Goal: Task Accomplishment & Management: Complete application form

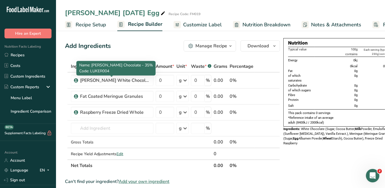
scroll to position [0, 41]
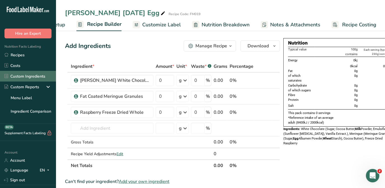
click at [22, 78] on link "Custom Ingredients" at bounding box center [28, 76] width 56 height 11
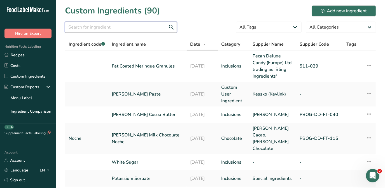
click at [89, 26] on input "text" at bounding box center [121, 27] width 112 height 11
type input "meringue"
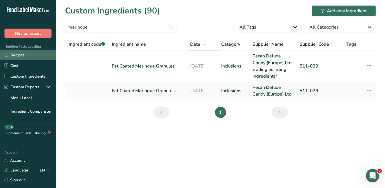
click at [19, 57] on link "Recipes" at bounding box center [28, 55] width 56 height 11
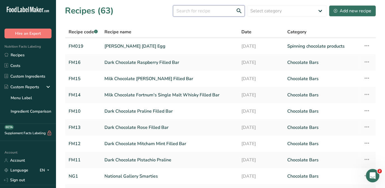
click at [199, 10] on input "text" at bounding box center [209, 10] width 72 height 11
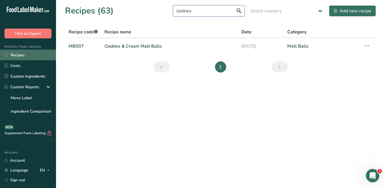
type input "cookies"
click at [27, 53] on link "Recipes" at bounding box center [28, 55] width 56 height 11
click at [22, 56] on link "Recipes" at bounding box center [28, 55] width 56 height 11
click at [21, 56] on link "Recipes" at bounding box center [28, 55] width 56 height 11
click at [17, 55] on link "Recipes" at bounding box center [28, 55] width 56 height 11
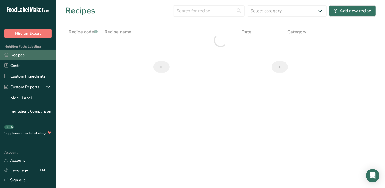
click at [15, 56] on link "Recipes" at bounding box center [28, 55] width 56 height 11
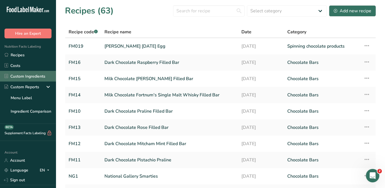
click at [24, 77] on link "Custom Ingredients" at bounding box center [28, 76] width 56 height 11
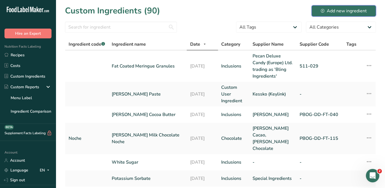
click at [350, 11] on div "Add new ingredient" at bounding box center [344, 11] width 46 height 7
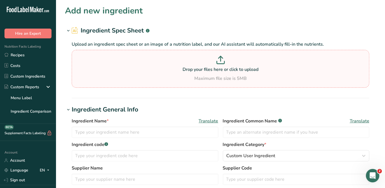
click at [220, 58] on icon at bounding box center [220, 58] width 0 height 5
click at [221, 58] on input "Drop your files here or click to upload Maximum file size is 5MB" at bounding box center [220, 69] width 297 height 38
type input "C:\fakepath\99500 30500 FD Sliced Strawberry v[DATE].pdf"
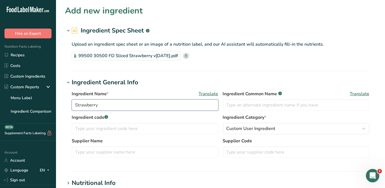
drag, startPoint x: 74, startPoint y: 104, endPoint x: 82, endPoint y: 102, distance: 8.0
click at [74, 104] on input "Strawberry" at bounding box center [145, 104] width 147 height 11
type input "Freeze Dried Sliced Strawberry"
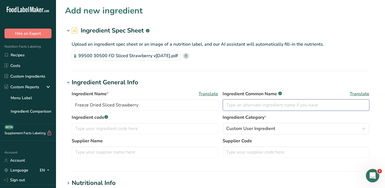
click at [232, 105] on input "text" at bounding box center [296, 104] width 147 height 11
type input "Freeze Dried Strawberry"
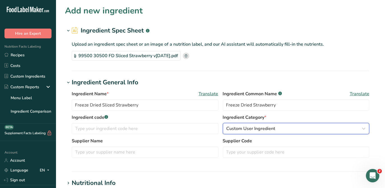
click at [274, 129] on span "Custom User Ingredient" at bounding box center [250, 128] width 49 height 7
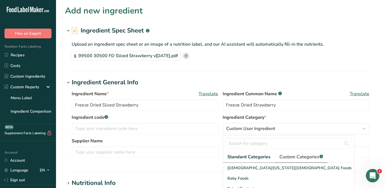
click at [303, 153] on span "Custom Categories .a-a{fill:#347362;}.b-a{fill:#fff;}" at bounding box center [300, 156] width 43 height 7
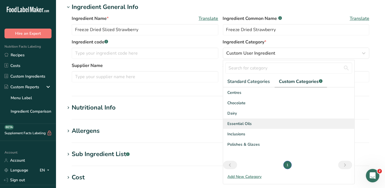
scroll to position [76, 0]
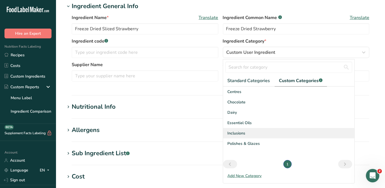
click at [251, 133] on div "Inclusions" at bounding box center [288, 133] width 131 height 10
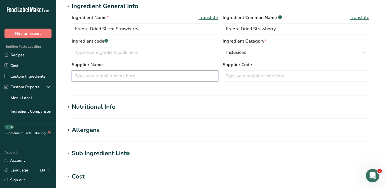
click at [78, 75] on input "text" at bounding box center [145, 75] width 147 height 11
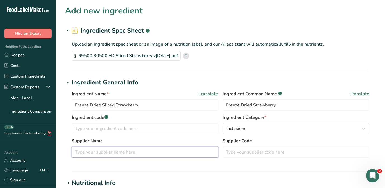
click at [91, 151] on input "text" at bounding box center [145, 151] width 147 height 11
type input "European Freeze Dried"
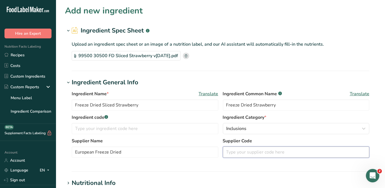
click at [248, 154] on input "text" at bounding box center [296, 151] width 147 height 11
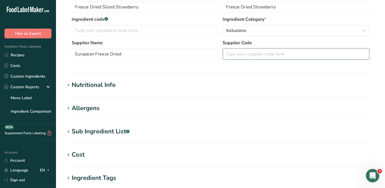
scroll to position [102, 0]
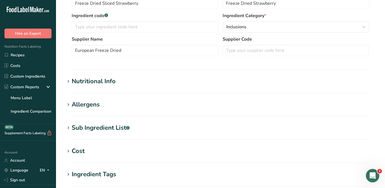
click at [107, 77] on div "Nutritional Info" at bounding box center [94, 81] width 44 height 9
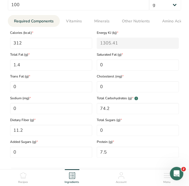
scroll to position [280, 0]
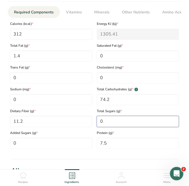
click at [99, 120] on Sugars "0" at bounding box center [138, 121] width 82 height 11
type Sugars "44.6"
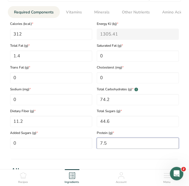
click at [117, 145] on input "7.5" at bounding box center [138, 143] width 82 height 11
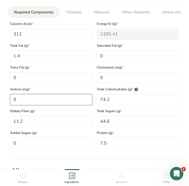
click at [25, 97] on input "0" at bounding box center [51, 99] width 82 height 11
type input "40"
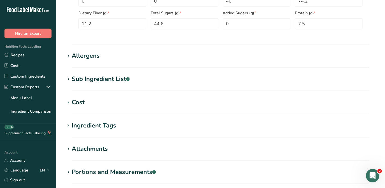
click at [91, 54] on div "Allergens" at bounding box center [86, 55] width 28 height 9
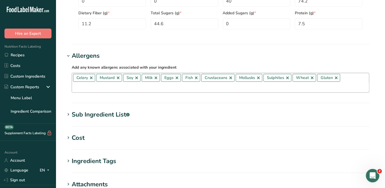
click at [93, 78] on link at bounding box center [91, 78] width 4 height 4
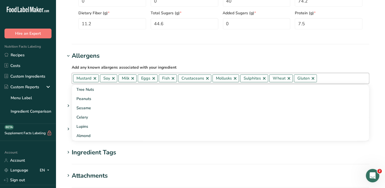
click at [94, 78] on link at bounding box center [95, 78] width 4 height 4
click at [88, 77] on link at bounding box center [86, 78] width 4 height 4
click at [87, 79] on link at bounding box center [87, 78] width 4 height 4
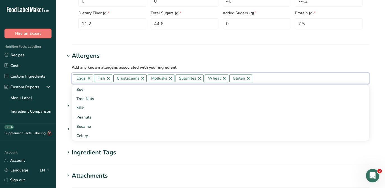
click at [88, 79] on link at bounding box center [89, 78] width 4 height 4
click at [88, 77] on link at bounding box center [87, 78] width 4 height 4
click at [101, 77] on link at bounding box center [102, 78] width 4 height 4
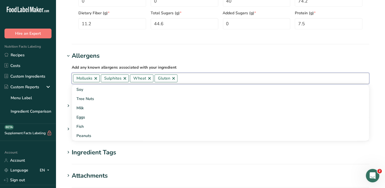
click at [96, 79] on link at bounding box center [95, 78] width 4 height 4
click at [95, 78] on link at bounding box center [97, 78] width 4 height 4
click at [91, 77] on link at bounding box center [92, 78] width 4 height 4
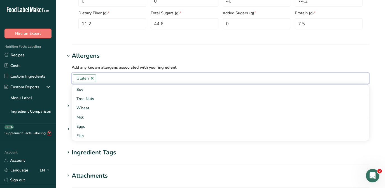
click at [90, 77] on link at bounding box center [92, 78] width 4 height 4
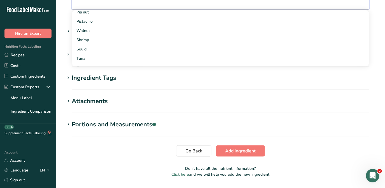
scroll to position [370, 0]
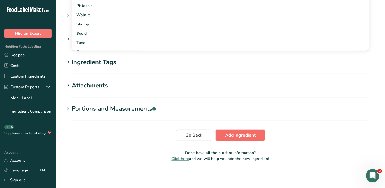
click at [243, 136] on span "Add ingredient" at bounding box center [240, 135] width 30 height 7
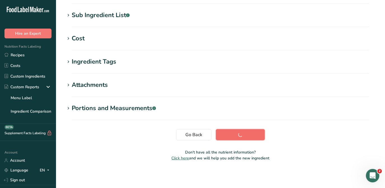
scroll to position [108, 0]
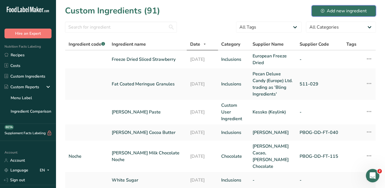
click at [341, 11] on div "Add new ingredient" at bounding box center [344, 11] width 46 height 7
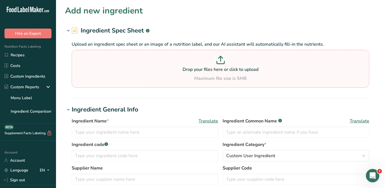
click at [219, 57] on icon at bounding box center [220, 57] width 4 height 2
click at [219, 57] on input "Drop your files here or click to upload Maximum file size is 5MB" at bounding box center [220, 69] width 297 height 38
type input "C:\fakepath\SPEC-FP-PIT-Pineapple-Tidbits-V3.pdf"
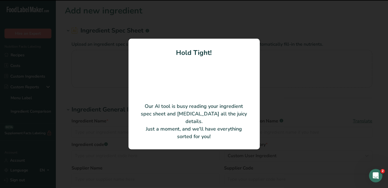
type input "Pineapple"
type input "SP0073"
type input "FP-PIT"
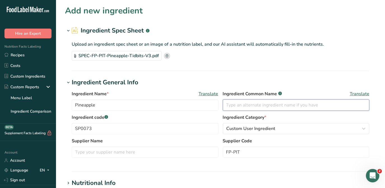
click at [238, 104] on input "text" at bounding box center [296, 104] width 147 height 11
type input "Freeze Dried Pineapple"
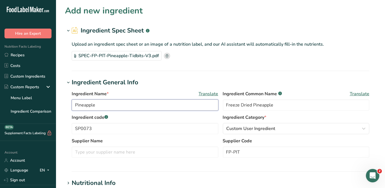
click at [107, 105] on input "Pineapple" at bounding box center [145, 104] width 147 height 11
drag, startPoint x: 101, startPoint y: 104, endPoint x: 109, endPoint y: 100, distance: 8.9
click at [101, 104] on input "Pineapple Titbits" at bounding box center [145, 104] width 147 height 11
type input "Pineapple Tidbits"
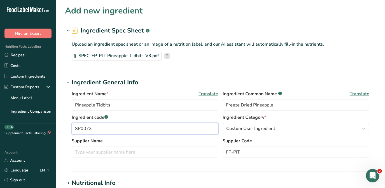
click at [160, 130] on input "SP0073" at bounding box center [145, 128] width 147 height 11
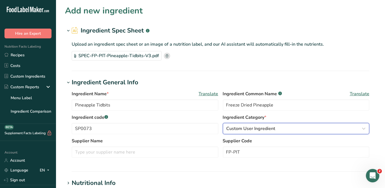
click at [299, 127] on div "Custom User Ingredient" at bounding box center [294, 128] width 136 height 7
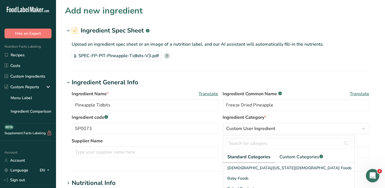
click at [305, 150] on div at bounding box center [288, 143] width 131 height 16
click at [306, 154] on span "Custom Categories .a-a{fill:#347362;}.b-a{fill:#fff;}" at bounding box center [300, 156] width 43 height 7
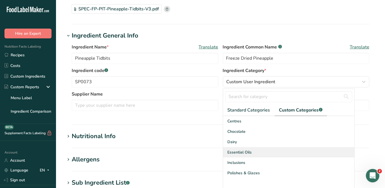
scroll to position [51, 0]
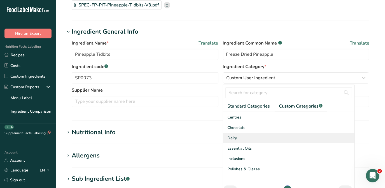
drag, startPoint x: 242, startPoint y: 157, endPoint x: 294, endPoint y: 136, distance: 55.8
click at [242, 158] on span "Inclusions" at bounding box center [236, 158] width 18 height 6
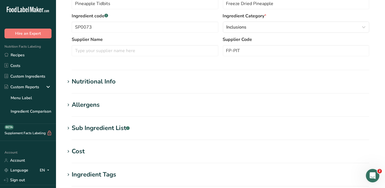
scroll to position [102, 0]
click at [105, 80] on div "Nutritional Info" at bounding box center [94, 81] width 44 height 9
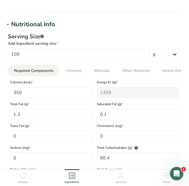
scroll to position [254, 0]
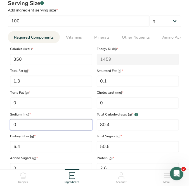
click at [21, 125] on input "0" at bounding box center [51, 124] width 82 height 11
type input "8"
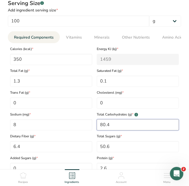
click at [139, 128] on Carbohydrates "80.4" at bounding box center [138, 124] width 82 height 11
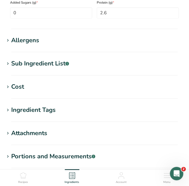
scroll to position [407, 0]
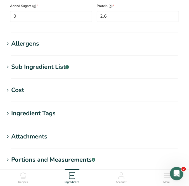
click at [7, 44] on icon at bounding box center [7, 44] width 5 height 8
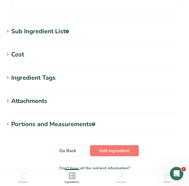
scroll to position [458, 0]
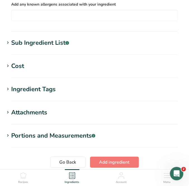
click at [6, 43] on icon at bounding box center [7, 43] width 5 height 8
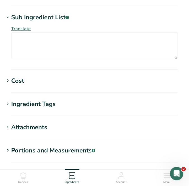
scroll to position [545, 0]
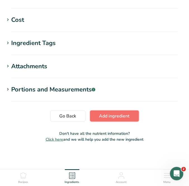
click at [110, 118] on span "Add ingredient" at bounding box center [114, 116] width 30 height 7
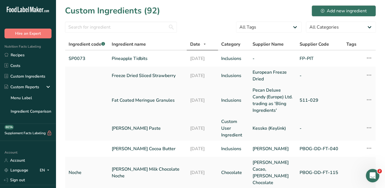
click at [151, 101] on link "Fat Coated Meringue Granules" at bounding box center [147, 100] width 71 height 7
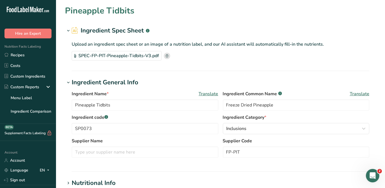
type input "Fat Coated Meringue Granules"
type input "Meringue Pieces"
type input "Pecan Deluxe Candy (Europe) Ltd. trading as 'Bling Ingredients'"
type input "511-029"
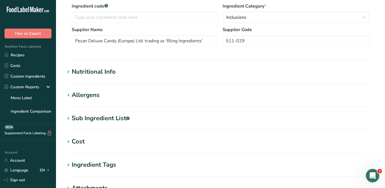
scroll to position [102, 0]
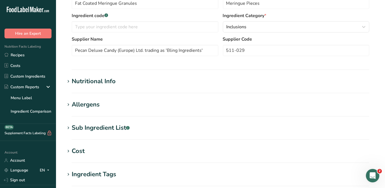
click at [103, 79] on div "Nutritional Info" at bounding box center [94, 81] width 44 height 9
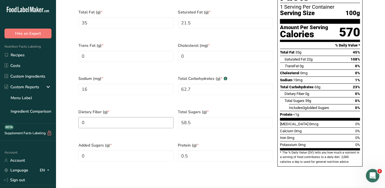
scroll to position [280, 0]
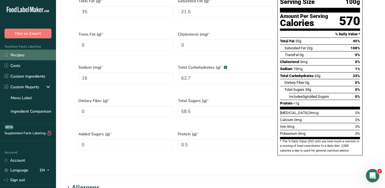
click at [15, 57] on link "Recipes" at bounding box center [28, 55] width 56 height 11
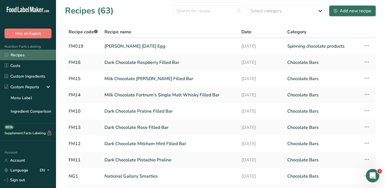
click at [22, 54] on link "Recipes" at bounding box center [28, 55] width 56 height 11
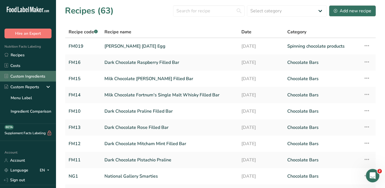
click at [25, 74] on link "Custom Ingredients" at bounding box center [28, 76] width 56 height 11
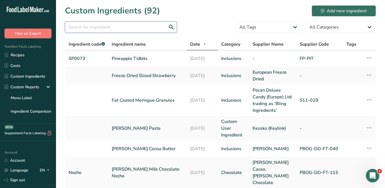
click at [122, 25] on input "text" at bounding box center [121, 27] width 112 height 11
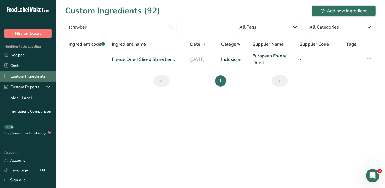
click at [26, 76] on link "Custom Ingredients" at bounding box center [28, 76] width 56 height 11
click at [28, 77] on link "Custom Ingredients" at bounding box center [28, 76] width 56 height 11
click at [38, 79] on link "Custom Ingredients" at bounding box center [28, 76] width 56 height 11
click at [15, 77] on link "Custom Ingredients" at bounding box center [28, 76] width 56 height 11
click at [102, 24] on input "strawber" at bounding box center [121, 27] width 112 height 11
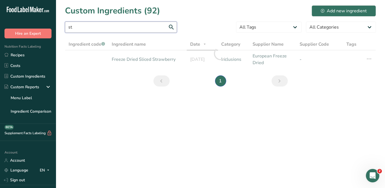
type input "s"
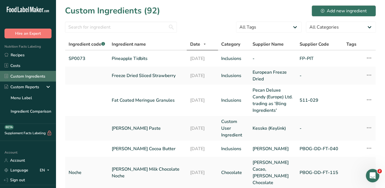
click at [32, 75] on link "Custom Ingredients" at bounding box center [28, 76] width 56 height 11
click at [87, 25] on input "text" at bounding box center [121, 27] width 112 height 11
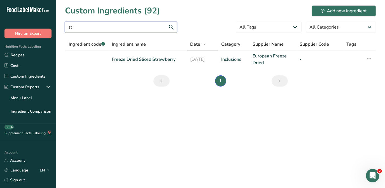
type input "s"
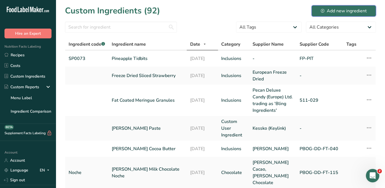
click at [342, 9] on div "Add new ingredient" at bounding box center [344, 11] width 46 height 7
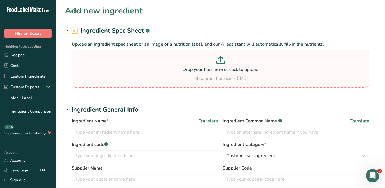
click at [222, 60] on icon at bounding box center [220, 60] width 8 height 8
click at [222, 60] on input "Drop your files here or click to upload Maximum file size is 5MB" at bounding box center [220, 69] width 297 height 38
type input "C:\fakepath\Strawberry, freeze-dried.docx"
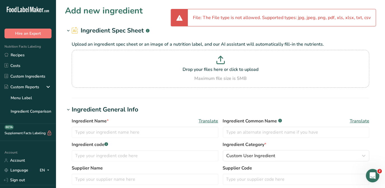
click at [367, 40] on div "Upload an ingredient spec sheet or an image of a nutrition label, and our AI as…" at bounding box center [220, 63] width 311 height 56
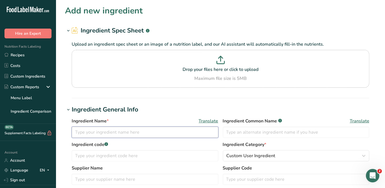
click at [76, 133] on input "text" at bounding box center [145, 131] width 147 height 11
type input "F&M Organic Cookies"
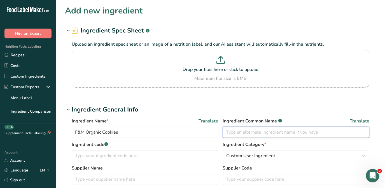
click at [229, 132] on input "text" at bounding box center [296, 131] width 147 height 11
type input "Fortnum & Masons Cookies"
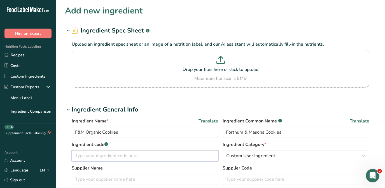
click at [126, 155] on input "text" at bounding box center [145, 155] width 147 height 11
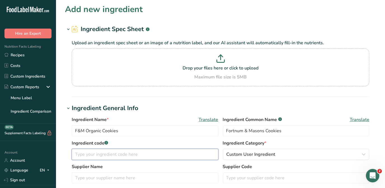
scroll to position [51, 0]
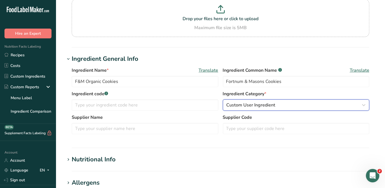
click at [256, 103] on span "Custom User Ingredient" at bounding box center [250, 105] width 49 height 7
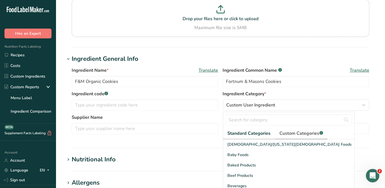
click at [297, 134] on span "Custom Categories .a-a{fill:#347362;}.b-a{fill:#fff;}" at bounding box center [300, 133] width 43 height 7
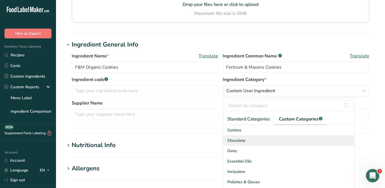
scroll to position [152, 0]
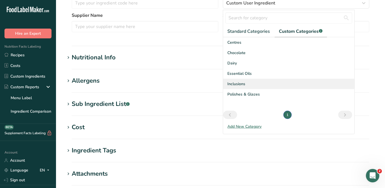
click at [239, 83] on span "Inclusions" at bounding box center [236, 84] width 18 height 6
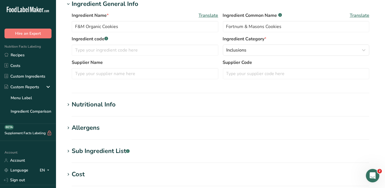
scroll to position [127, 0]
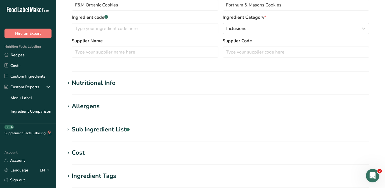
click at [107, 126] on div "Sub Ingredient List .a-a{fill:#347362;}.b-a{fill:#fff;}" at bounding box center [101, 129] width 58 height 9
click at [93, 155] on textarea at bounding box center [220, 157] width 297 height 27
paste textarea "Gluten Free Oat Flour, Sugar, Dark Chocolate Chips (Cocoa Mass, Sugar, Emulsifi…"
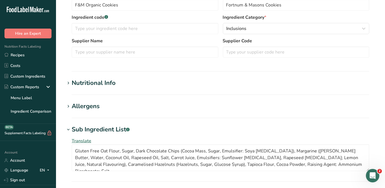
click at [308, 106] on h1 "Allergens" at bounding box center [220, 106] width 311 height 9
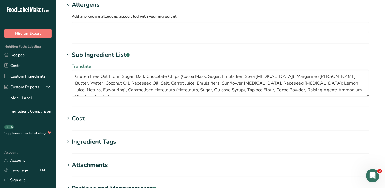
scroll to position [229, 0]
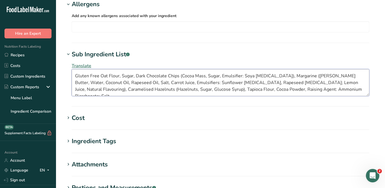
click at [240, 70] on textarea "Gluten Free Oat Flour, Sugar, Dark Chocolate Chips (Cocoa Mass, Sugar, Emulsifi…" at bounding box center [220, 82] width 297 height 27
click at [243, 72] on textarea "Gluten Free Oat Flour, Sugar, Dark Chocolate Chips (Cocoa Mass, Sugar, Emulsifi…" at bounding box center [220, 82] width 297 height 27
click at [272, 74] on textarea "Gluten Free Oat Flour, Sugar, Dark Chocolate Chips (Cocoa Mass, Sugar, Emulsifi…" at bounding box center [220, 82] width 297 height 27
click at [97, 90] on textarea "Gluten Free Oat Flour, Sugar, Dark Chocolate Chips (Cocoa Mass, Sugar, Emulsifi…" at bounding box center [220, 82] width 297 height 27
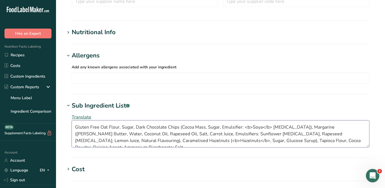
scroll to position [152, 0]
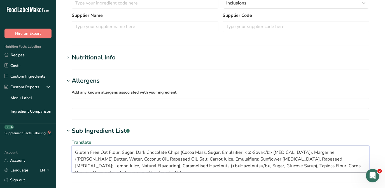
type textarea "Gluten Free Oat Flour, Sugar, Dark Chocolate Chips (Cocoa Mass, Sugar, Emulsifi…"
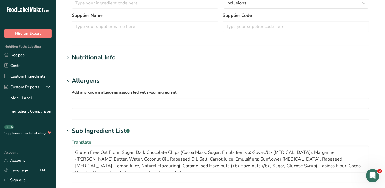
click at [94, 56] on div "Nutritional Info" at bounding box center [94, 57] width 44 height 9
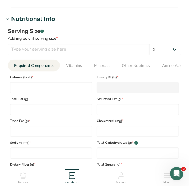
scroll to position [254, 0]
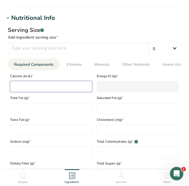
click at [24, 86] on input "number" at bounding box center [51, 86] width 82 height 11
type input "4"
type KJ "16.7"
type input "45"
type KJ "188.3"
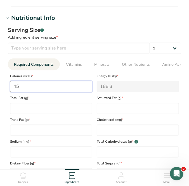
type input "451"
type KJ "1887"
type input "451"
click at [25, 103] on div "Total Fat (g) *" at bounding box center [51, 103] width 87 height 22
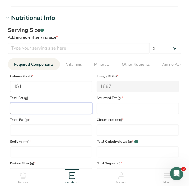
click at [25, 105] on Fat "number" at bounding box center [51, 108] width 82 height 11
type Fat "21"
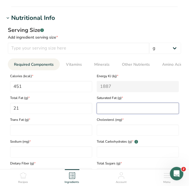
click at [117, 109] on Fat "number" at bounding box center [138, 108] width 82 height 11
type Fat "8.7"
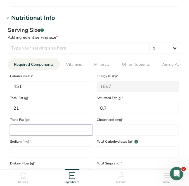
click at [15, 129] on Fat "number" at bounding box center [51, 130] width 82 height 11
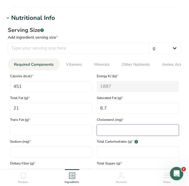
click at [107, 129] on input "number" at bounding box center [138, 130] width 82 height 11
type input "0"
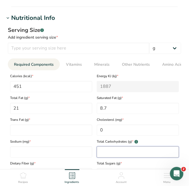
click at [110, 151] on Carbohydrates "number" at bounding box center [138, 152] width 82 height 11
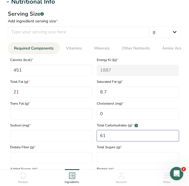
scroll to position [280, 0]
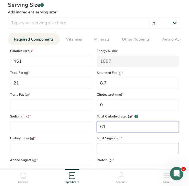
type Carbohydrates "61"
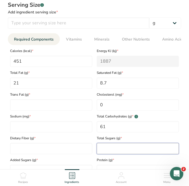
click at [103, 147] on Sugars "number" at bounding box center [138, 148] width 82 height 11
type Sugars "35"
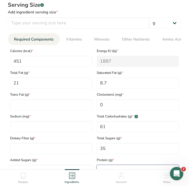
click at [107, 168] on input "number" at bounding box center [138, 170] width 82 height 11
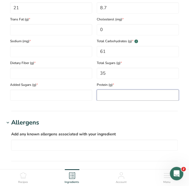
scroll to position [356, 0]
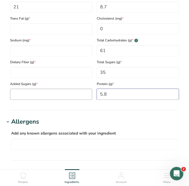
type input "5.8"
click at [47, 95] on Sugars "number" at bounding box center [51, 94] width 82 height 11
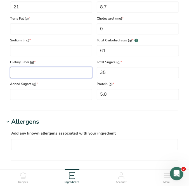
click at [38, 72] on Fiber "number" at bounding box center [51, 72] width 82 height 11
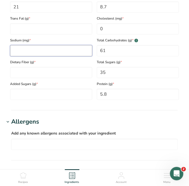
click at [31, 49] on input "number" at bounding box center [51, 50] width 82 height 11
type input "140"
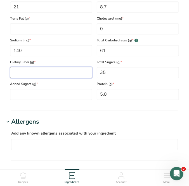
click at [20, 70] on Fiber "number" at bounding box center [51, 72] width 82 height 11
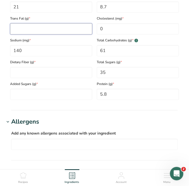
click at [33, 32] on Fat "number" at bounding box center [51, 28] width 82 height 11
type Fat "0.13"
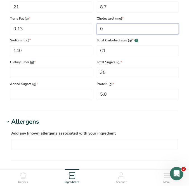
click at [105, 29] on input "0" at bounding box center [138, 28] width 82 height 11
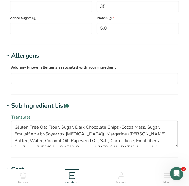
scroll to position [458, 0]
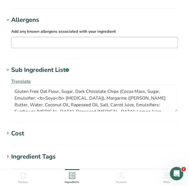
type input "2.92"
click at [53, 38] on div "Soy Tree Nuts Wheat Milk Eggs Fish Peanuts Sesame Crustaceans Sulphites Celery …" at bounding box center [94, 42] width 167 height 11
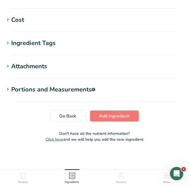
scroll to position [572, 0]
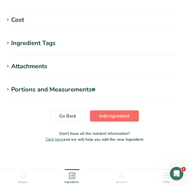
click at [122, 116] on span "Add ingredient" at bounding box center [114, 116] width 30 height 7
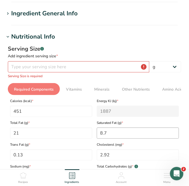
scroll to position [0, 0]
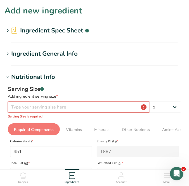
click at [16, 105] on input "number" at bounding box center [79, 107] width 142 height 11
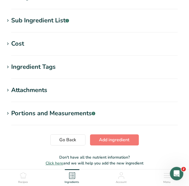
scroll to position [310, 0]
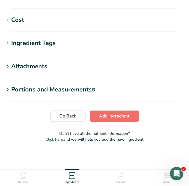
type input "100"
click at [115, 116] on span "Add ingredient" at bounding box center [114, 116] width 30 height 7
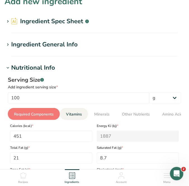
scroll to position [0, 0]
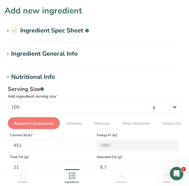
click at [48, 77] on div "Nutritional Info" at bounding box center [33, 76] width 44 height 9
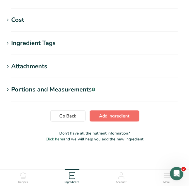
click at [125, 114] on span "Add ingredient" at bounding box center [114, 116] width 30 height 7
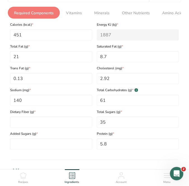
scroll to position [127, 0]
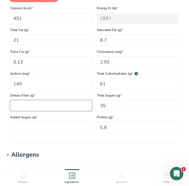
click at [36, 106] on Fiber "number" at bounding box center [51, 105] width 82 height 11
click at [22, 106] on Fiber "number" at bounding box center [51, 105] width 82 height 11
type Fiber "6.7"
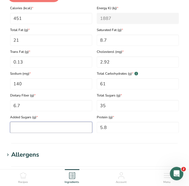
click at [21, 130] on Sugars "number" at bounding box center [51, 127] width 82 height 11
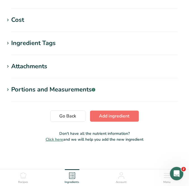
type Sugars "0"
click at [108, 113] on span "Add ingredient" at bounding box center [114, 116] width 30 height 7
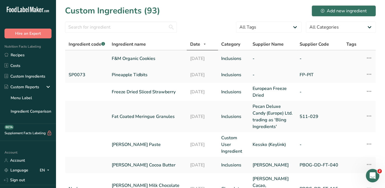
click at [141, 57] on link "F&M Organic Cookies" at bounding box center [147, 58] width 71 height 7
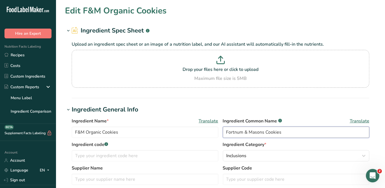
click at [242, 133] on input "Fortnum & Masons Cookies" at bounding box center [296, 131] width 147 height 11
click at [276, 131] on input "Fortnum & Masons Cookies" at bounding box center [296, 131] width 147 height 11
click at [283, 131] on input "Fortnum & Masons Cookies" at bounding box center [296, 131] width 147 height 11
type input "F"
type input "Chocolate, Caramel and Hazelnut Biscuits"
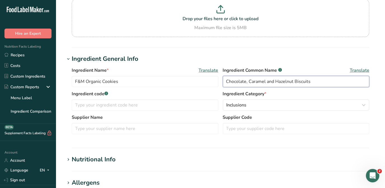
scroll to position [241, 0]
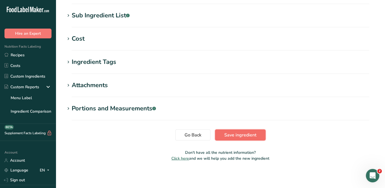
click at [234, 133] on span "Save ingredient" at bounding box center [240, 134] width 32 height 7
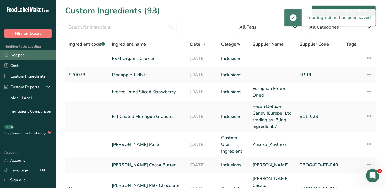
click at [16, 54] on link "Recipes" at bounding box center [28, 55] width 56 height 11
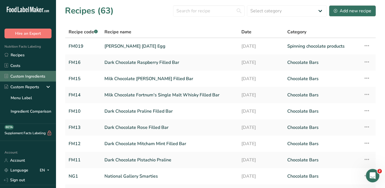
click at [35, 76] on link "Custom Ingredients" at bounding box center [28, 76] width 56 height 11
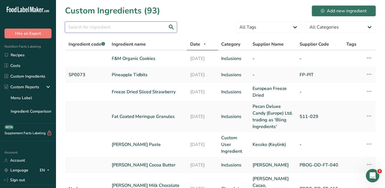
click at [87, 27] on input "text" at bounding box center [121, 27] width 112 height 11
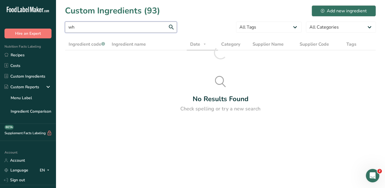
type input "w"
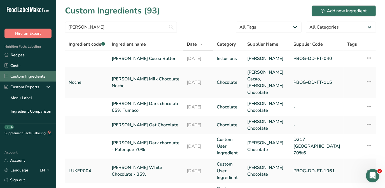
click at [38, 76] on link "Custom Ingredients" at bounding box center [28, 76] width 56 height 11
click at [39, 77] on link "Custom Ingredients" at bounding box center [28, 76] width 56 height 11
click at [70, 23] on input "[PERSON_NAME]" at bounding box center [121, 27] width 112 height 11
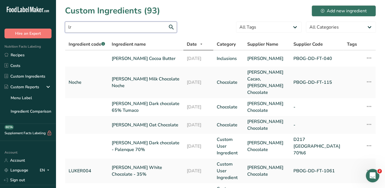
type input "l"
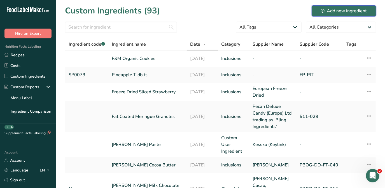
click at [339, 11] on div "Add new ingredient" at bounding box center [344, 11] width 46 height 7
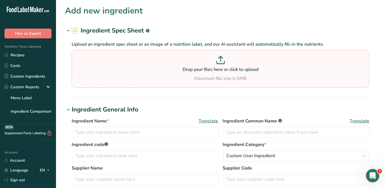
click at [220, 59] on icon at bounding box center [220, 58] width 0 height 5
click at [220, 59] on input "Drop your files here or click to upload Maximum file size is 5MB" at bounding box center [220, 69] width 297 height 38
type input "C:\fakepath\PBOG-DD-FT-693 PB205 WHITE OAT 36,5 ENG.pdf"
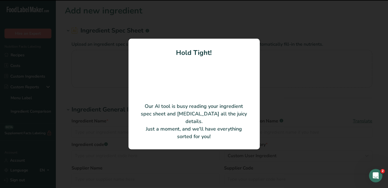
type input "Vegan white chocolate"
type input "[PERSON_NAME] Cacao, [PERSON_NAME] Chocolate"
type input "PBOG-DD-FT-693"
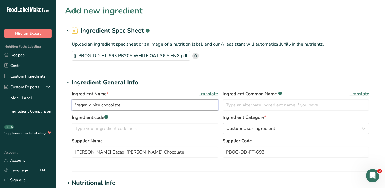
click at [92, 102] on input "Vegan white chocolate" at bounding box center [145, 104] width 147 height 11
click at [103, 105] on input "Vegan White chocolate" at bounding box center [145, 104] width 147 height 11
click at [75, 105] on input "Vegan White Chocolate" at bounding box center [145, 104] width 147 height 11
type input "[PERSON_NAME] Vegan White Chocolate"
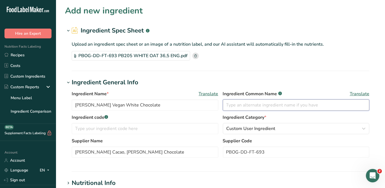
click at [248, 103] on input "text" at bounding box center [296, 104] width 147 height 11
type input "Vegan White Chocolate"
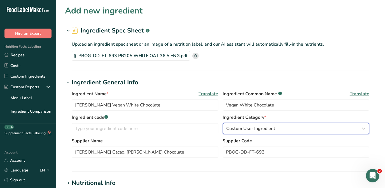
click at [242, 129] on span "Custom User Ingredient" at bounding box center [250, 128] width 49 height 7
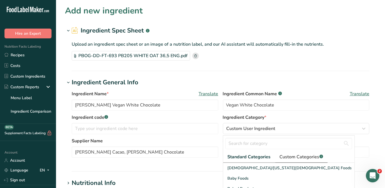
click at [302, 153] on span "Custom Categories .a-a{fill:#347362;}.b-a{fill:#fff;}" at bounding box center [300, 156] width 43 height 7
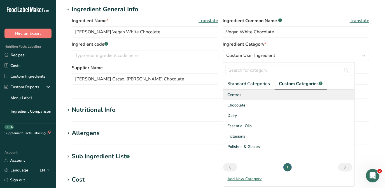
scroll to position [76, 0]
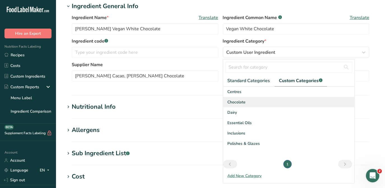
click at [247, 103] on div "Chocolate" at bounding box center [288, 102] width 131 height 10
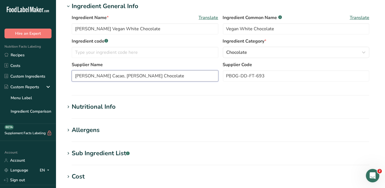
click at [136, 75] on input "[PERSON_NAME] Cacao, [PERSON_NAME] Chocolate" at bounding box center [145, 75] width 147 height 11
drag, startPoint x: 102, startPoint y: 76, endPoint x: 77, endPoint y: 75, distance: 24.1
click at [77, 75] on input "[PERSON_NAME] Cacao, [PERSON_NAME] Chocolate" at bounding box center [145, 75] width 147 height 11
type input "[PERSON_NAME] Chocolate"
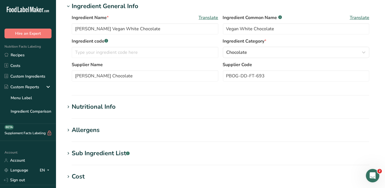
click at [247, 104] on h1 "Nutritional Info" at bounding box center [220, 106] width 311 height 9
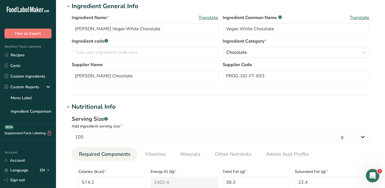
click at [110, 106] on div "Nutritional Info" at bounding box center [94, 106] width 44 height 9
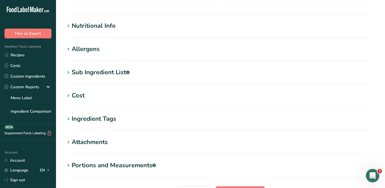
scroll to position [102, 0]
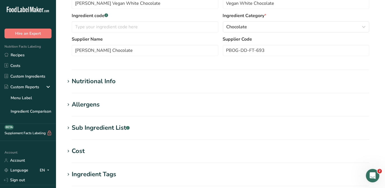
click at [83, 85] on div "Nutritional Info" at bounding box center [94, 81] width 44 height 9
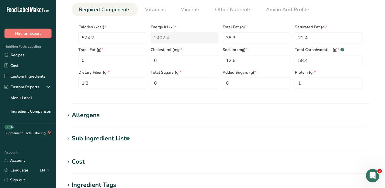
scroll to position [229, 0]
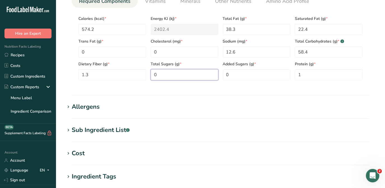
click at [163, 70] on Sugars "0" at bounding box center [184, 74] width 68 height 11
type Sugars "50.5"
click at [270, 129] on h1 "Sub Ingredient List .a-a{fill:#347362;}.b-a{fill:#fff;}" at bounding box center [220, 129] width 311 height 9
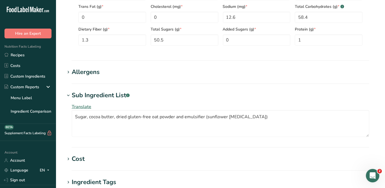
scroll to position [305, 0]
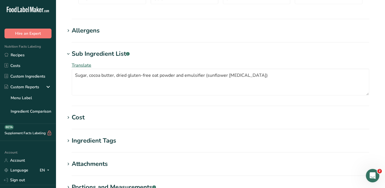
click at [86, 33] on div "Allergens" at bounding box center [86, 30] width 28 height 9
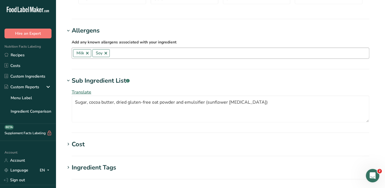
click at [86, 52] on link at bounding box center [87, 53] width 4 height 4
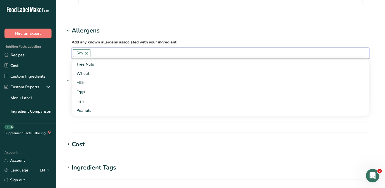
click at [84, 52] on link at bounding box center [86, 53] width 4 height 4
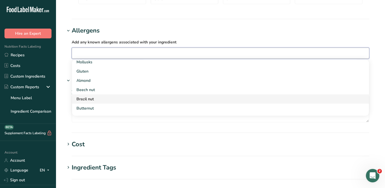
scroll to position [127, 0]
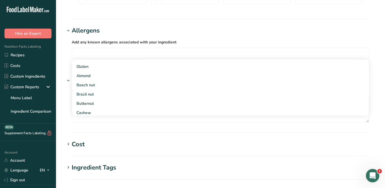
drag, startPoint x: 168, startPoint y: 141, endPoint x: 195, endPoint y: 143, distance: 27.3
click at [168, 141] on h1 "Cost" at bounding box center [220, 144] width 311 height 9
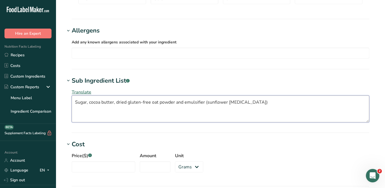
click at [91, 102] on textarea "Sugar, cocoa butter, dried gluten-free oat powder and emulsifier (sunflower [ME…" at bounding box center [220, 108] width 297 height 27
click at [104, 103] on textarea "Sugar, Cocoa butter, dried gluten-free oat powder and emulsifier (sunflower [ME…" at bounding box center [220, 108] width 297 height 27
click at [119, 102] on textarea "Sugar, Cocoa Butter, dried gluten-free oat powder and emulsifier (sunflower [ME…" at bounding box center [220, 108] width 297 height 27
click at [131, 100] on textarea "Sugar, Cocoa Butter, Dried gluten-free oat powder and emulsifier (sunflower [ME…" at bounding box center [220, 108] width 297 height 27
click at [154, 102] on textarea "Sugar, Cocoa Butter, Dried Gluten-free oat powder and emulsifier (sunflower [ME…" at bounding box center [220, 108] width 297 height 27
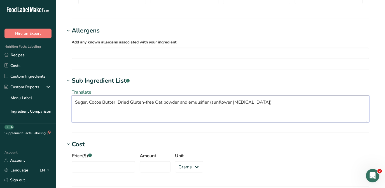
click at [163, 102] on textarea "Sugar, Cocoa Butter, Dried Gluten-free Oat powder and emulsifier (sunflower [ME…" at bounding box center [220, 108] width 297 height 27
click at [189, 101] on textarea "Sugar, Cocoa Butter, Dried Gluten-free Oat Powder and emulsifier (sunflower [ME…" at bounding box center [220, 108] width 297 height 27
click at [177, 102] on textarea "Sugar, Cocoa Butter, Dried Gluten-free Oat Powder and Emulsifier (sunflower [ME…" at bounding box center [220, 108] width 297 height 27
click at [204, 101] on textarea "Sugar, Cocoa Butter, Dried Gluten-free Oat Powder, Emulsifier (sunflower [MEDIC…" at bounding box center [220, 108] width 297 height 27
click at [225, 101] on textarea "Sugar, Cocoa Butter, Dried Gluten-free Oat Powder, Emulsifier (Sunflower [MEDIC…" at bounding box center [220, 108] width 297 height 27
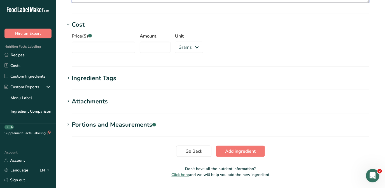
scroll to position [440, 0]
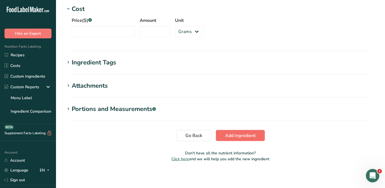
type textarea "Sugar, Cocoa Butter, Dried Gluten-free Oat Powder, Emulsifier (Sunflower [MEDIC…"
click at [257, 135] on button "Add ingredient" at bounding box center [240, 135] width 49 height 11
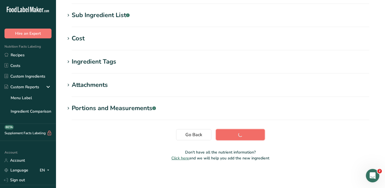
scroll to position [108, 0]
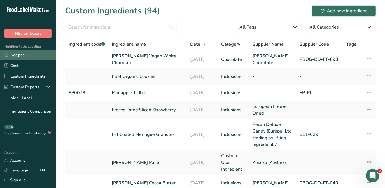
drag, startPoint x: 22, startPoint y: 55, endPoint x: 25, endPoint y: 55, distance: 3.7
click at [22, 55] on link "Recipes" at bounding box center [28, 55] width 56 height 11
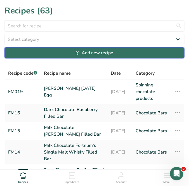
click at [83, 50] on div "Add new recipe" at bounding box center [94, 53] width 37 height 7
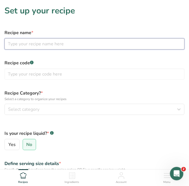
click at [25, 45] on input "text" at bounding box center [94, 43] width 180 height 11
drag, startPoint x: 18, startPoint y: 43, endPoint x: 30, endPoint y: 43, distance: 11.2
click at [19, 43] on input "FM20 The Biscuit [DATE] Egg" at bounding box center [94, 43] width 180 height 11
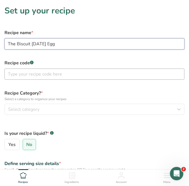
type input "The Biscuit [DATE] Egg"
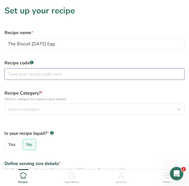
click at [84, 75] on input "text" at bounding box center [94, 74] width 180 height 11
type input "FM020"
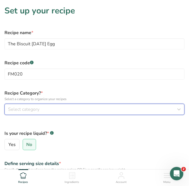
click at [83, 109] on div "Select category" at bounding box center [92, 109] width 169 height 7
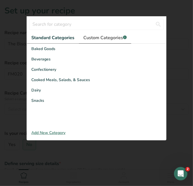
click at [113, 39] on span "Custom Categories .a-a{fill:#347362;}.b-a{fill:#fff;}" at bounding box center [104, 37] width 43 height 7
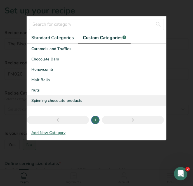
click at [68, 102] on span "Spinning chocolate products" at bounding box center [56, 101] width 51 height 6
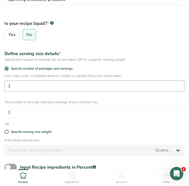
scroll to position [152, 0]
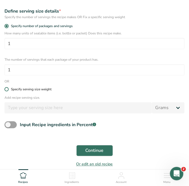
click at [7, 90] on span at bounding box center [6, 89] width 4 height 4
click at [7, 90] on input "Specify serving size weight" at bounding box center [6, 90] width 4 height 4
radio input "true"
radio input "false"
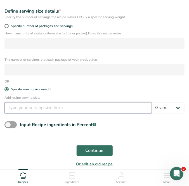
click at [56, 111] on input "number" at bounding box center [77, 107] width 147 height 11
type input "230"
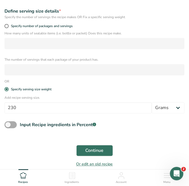
click at [10, 126] on span at bounding box center [10, 124] width 12 height 7
click at [8, 126] on input "Input Recipe ingredients in Percent .a-a{fill:#347362;}.b-a{fill:#fff;}" at bounding box center [6, 125] width 4 height 4
checkbox input "true"
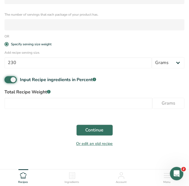
scroll to position [203, 0]
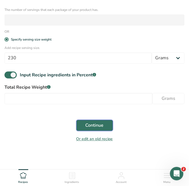
click at [101, 126] on span "Continue" at bounding box center [95, 125] width 18 height 7
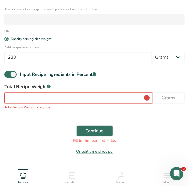
click at [30, 97] on input "number" at bounding box center [78, 98] width 148 height 11
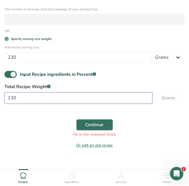
type input "230"
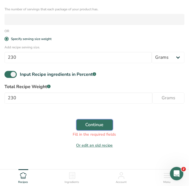
click at [95, 125] on span "Continue" at bounding box center [95, 125] width 18 height 7
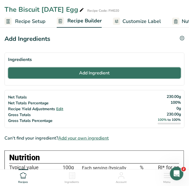
click at [96, 70] on span "Add Ingredient" at bounding box center [94, 73] width 30 height 7
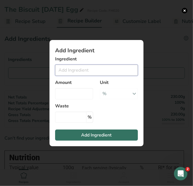
click at [74, 69] on input "Add ingredient modal" at bounding box center [96, 70] width 83 height 11
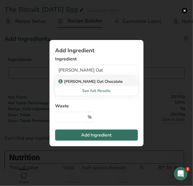
click at [89, 83] on p "[PERSON_NAME] Oat Chocolate" at bounding box center [91, 82] width 63 height 6
type input "[PERSON_NAME] Oat Chocolate"
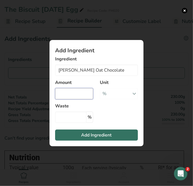
click at [65, 91] on input "Add ingredient modal" at bounding box center [74, 93] width 38 height 11
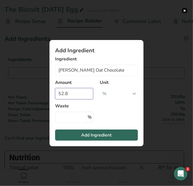
type input "52.8"
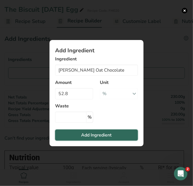
click at [106, 135] on span "Add Ingredient" at bounding box center [96, 135] width 30 height 7
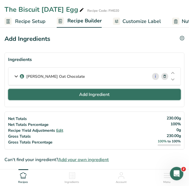
click at [87, 93] on span "Add Ingredient" at bounding box center [94, 94] width 30 height 7
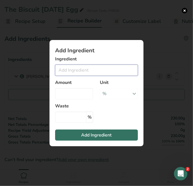
click at [79, 71] on input "Add ingredient modal" at bounding box center [96, 70] width 83 height 11
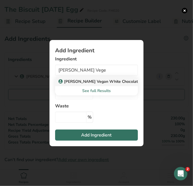
click at [99, 83] on p "[PERSON_NAME] Vegan White Chocolate" at bounding box center [100, 82] width 81 height 6
type input "[PERSON_NAME] Vegan White Chocolate"
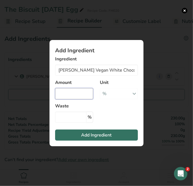
click at [75, 95] on input "Add ingredient modal" at bounding box center [74, 93] width 38 height 11
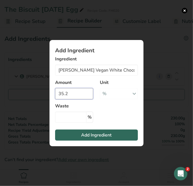
type input "35.2"
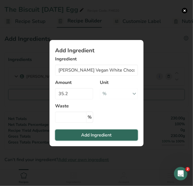
click at [100, 135] on span "Add Ingredient" at bounding box center [96, 135] width 30 height 7
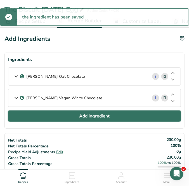
click at [102, 115] on span "Add Ingredient" at bounding box center [94, 116] width 30 height 7
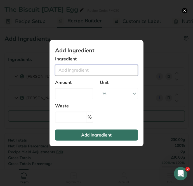
click at [69, 69] on input "Add ingredient modal" at bounding box center [96, 70] width 83 height 11
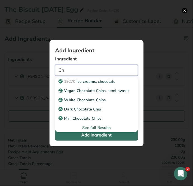
type input "C"
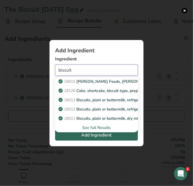
type input "biscuit"
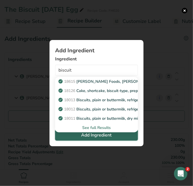
click at [101, 136] on span "Add Ingredient" at bounding box center [96, 135] width 30 height 7
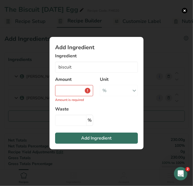
click at [102, 116] on section "Add Ingredient Ingredient biscuit 18615 [PERSON_NAME] Foods, [PERSON_NAME] Butt…" at bounding box center [97, 93] width 94 height 112
click at [82, 86] on input "Add ingredient modal" at bounding box center [74, 90] width 38 height 11
click at [56, 89] on input "Add ingredient modal" at bounding box center [74, 90] width 38 height 11
click at [82, 67] on input "biscuit" at bounding box center [96, 67] width 83 height 11
click at [81, 67] on input "biscuit" at bounding box center [96, 67] width 83 height 11
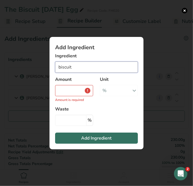
drag, startPoint x: 77, startPoint y: 66, endPoint x: 50, endPoint y: 66, distance: 27.4
click at [50, 66] on section "Add Ingredient Ingredient biscuit 18615 [PERSON_NAME] Foods, [PERSON_NAME] Butt…" at bounding box center [97, 93] width 94 height 112
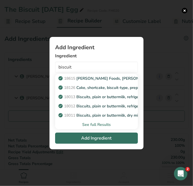
click at [105, 124] on div "See full Results" at bounding box center [97, 125] width 74 height 6
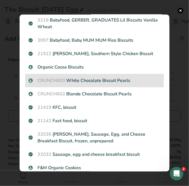
scroll to position [503, 0]
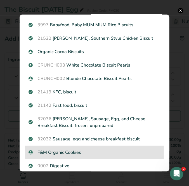
click at [101, 149] on p "F&M Organic Cookies" at bounding box center [95, 152] width 132 height 7
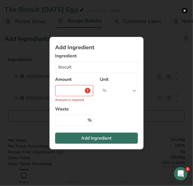
type input "F&M Organic Cookies"
click at [72, 91] on input "Add ingredient modal" at bounding box center [74, 90] width 38 height 11
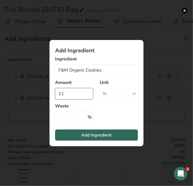
type input "11"
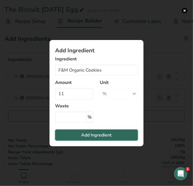
click at [101, 135] on span "Add Ingredient" at bounding box center [96, 135] width 30 height 7
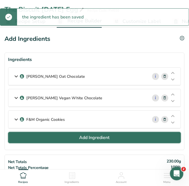
click at [88, 136] on span "Add Ingredient" at bounding box center [94, 137] width 30 height 7
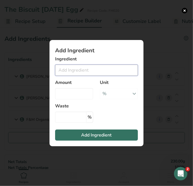
click at [63, 69] on input "Add ingredient modal" at bounding box center [96, 70] width 83 height 11
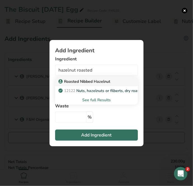
click at [75, 81] on p "Roasted Nibbed Hazelnut" at bounding box center [85, 82] width 51 height 6
type input "Roasted Nibbed Hazelnut"
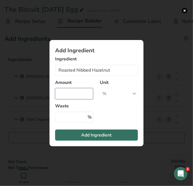
click at [75, 92] on input "Add ingredient modal" at bounding box center [74, 93] width 38 height 11
type input "1"
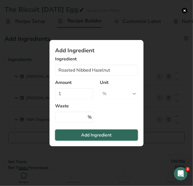
click at [99, 137] on span "Add Ingredient" at bounding box center [96, 135] width 30 height 7
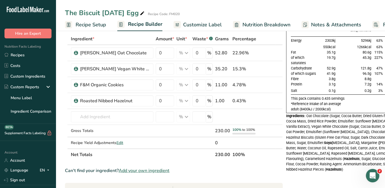
scroll to position [0, 0]
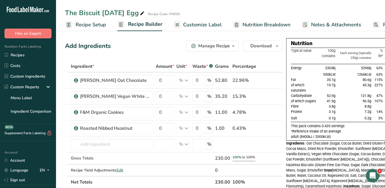
click at [211, 24] on span "Customize Label" at bounding box center [202, 25] width 39 height 8
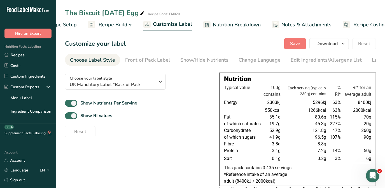
scroll to position [0, 41]
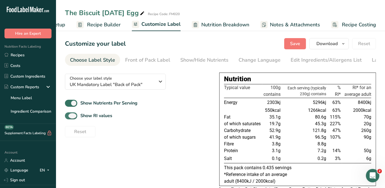
click at [74, 117] on span at bounding box center [71, 115] width 12 height 7
click at [69, 117] on input "Show RI values" at bounding box center [67, 116] width 4 height 4
checkbox input "false"
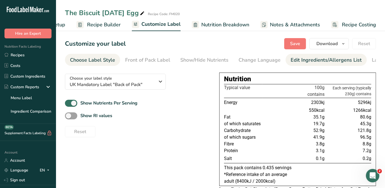
click at [335, 61] on div "Edit Ingredients/Allergens List" at bounding box center [325, 60] width 71 height 8
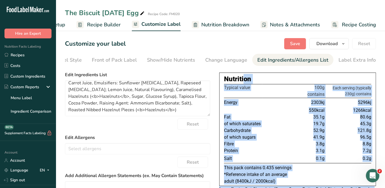
scroll to position [78, 0]
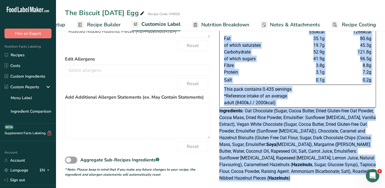
drag, startPoint x: 224, startPoint y: 79, endPoint x: 389, endPoint y: 184, distance: 195.2
click at [384, 184] on html ".a-20{fill:#fff;} Hire an Expert Nutrition Facts Labeling Recipes Costs Custom …" at bounding box center [192, 58] width 385 height 272
copy div "Nutrition Typical value 100g contains Each serving (typically 230g) contains En…"
